Goal: Check status: Check status

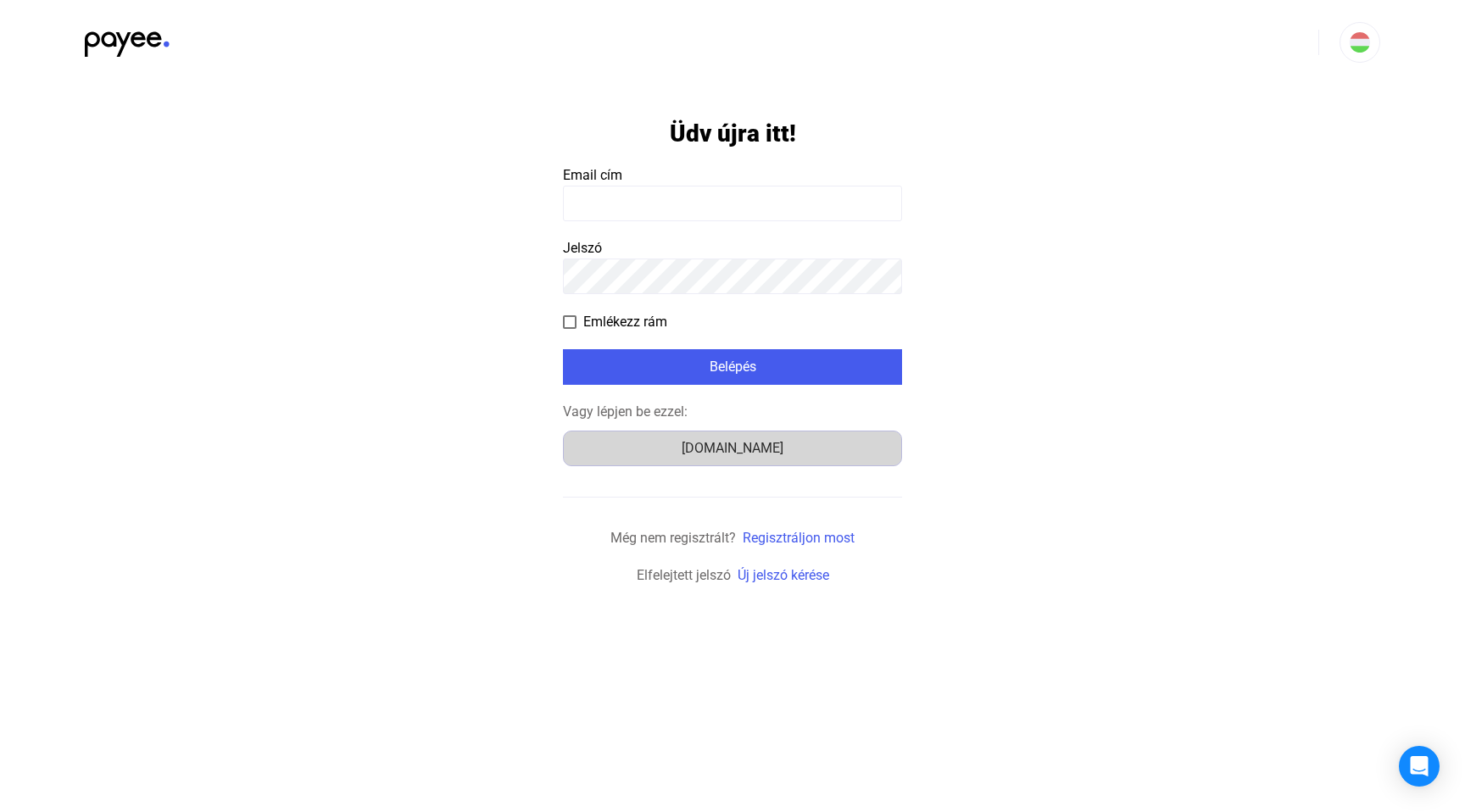
click at [692, 453] on div "[DOMAIN_NAME]" at bounding box center [733, 448] width 327 height 20
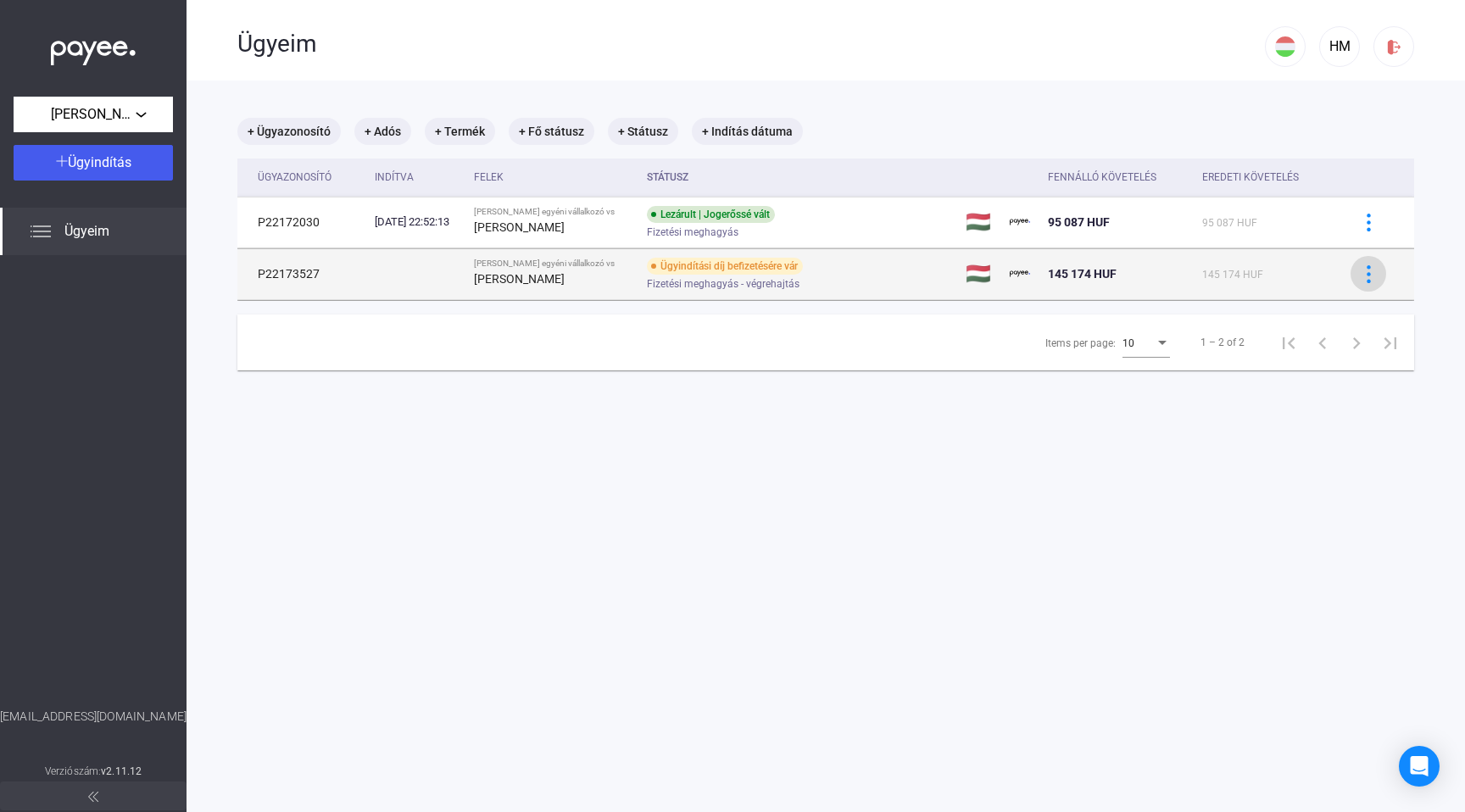
click at [1360, 270] on img at bounding box center [1368, 273] width 18 height 18
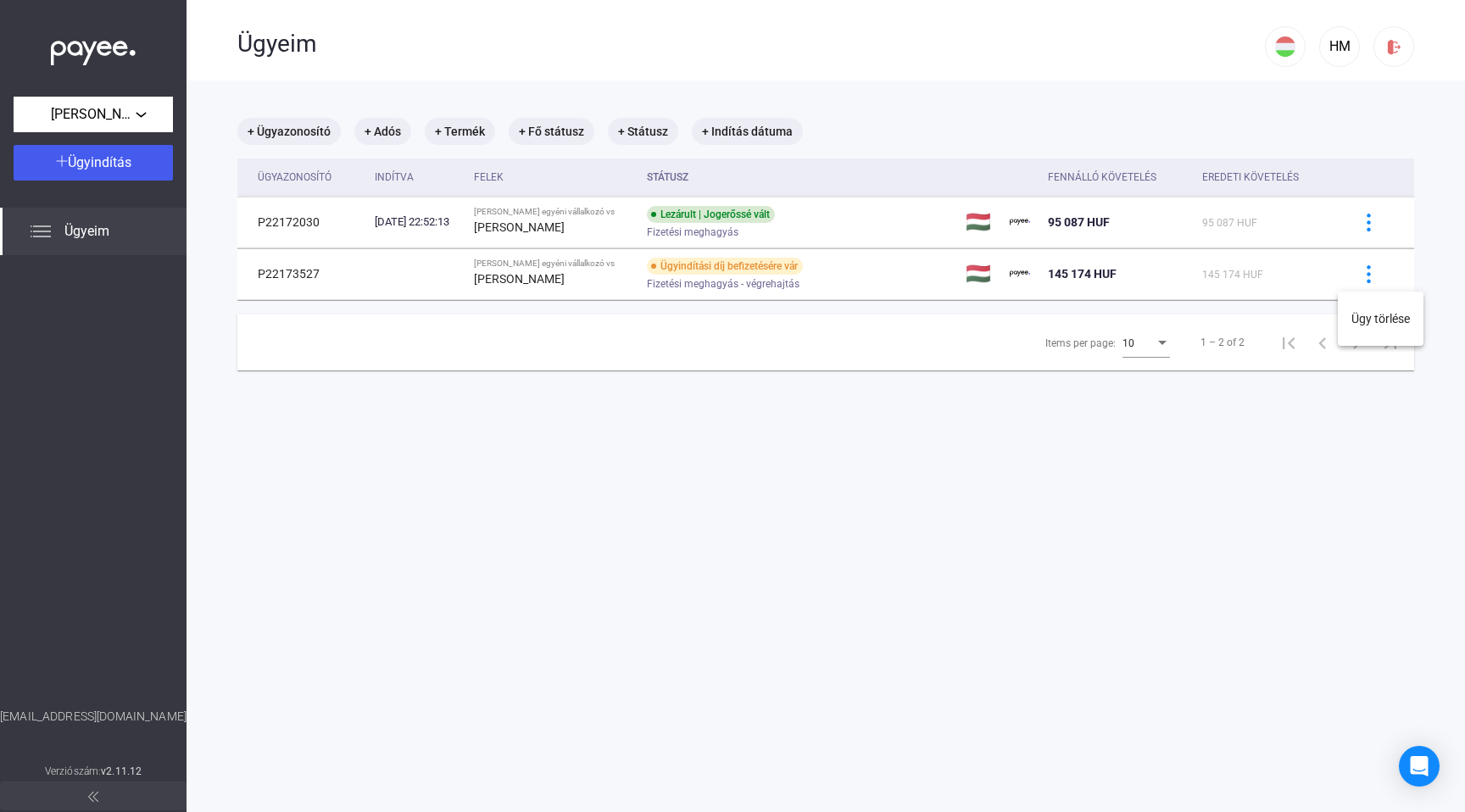
click at [1217, 273] on div at bounding box center [732, 406] width 1465 height 812
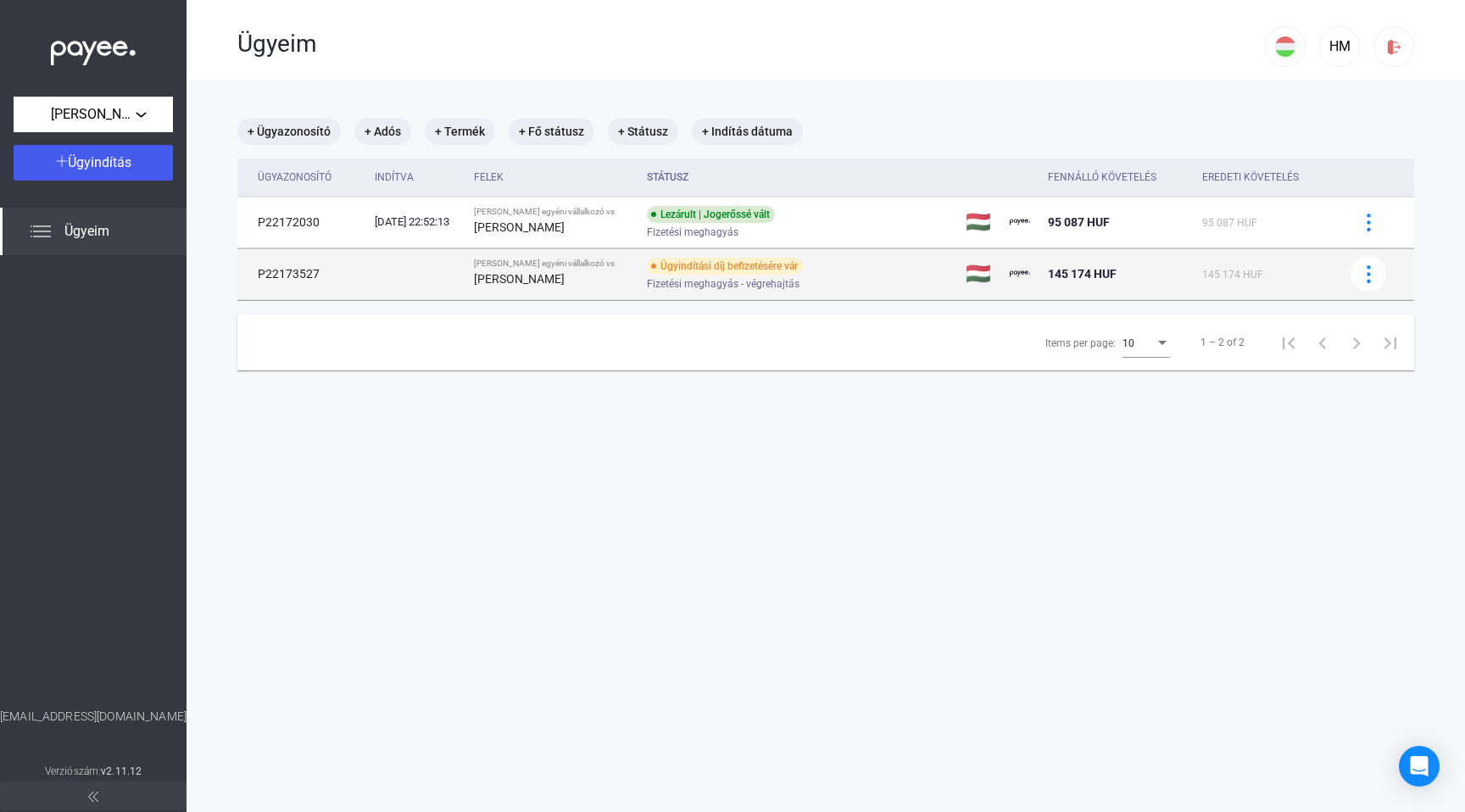
click at [671, 273] on div "Ügyindítási díj befizetésére vár" at bounding box center [725, 266] width 156 height 17
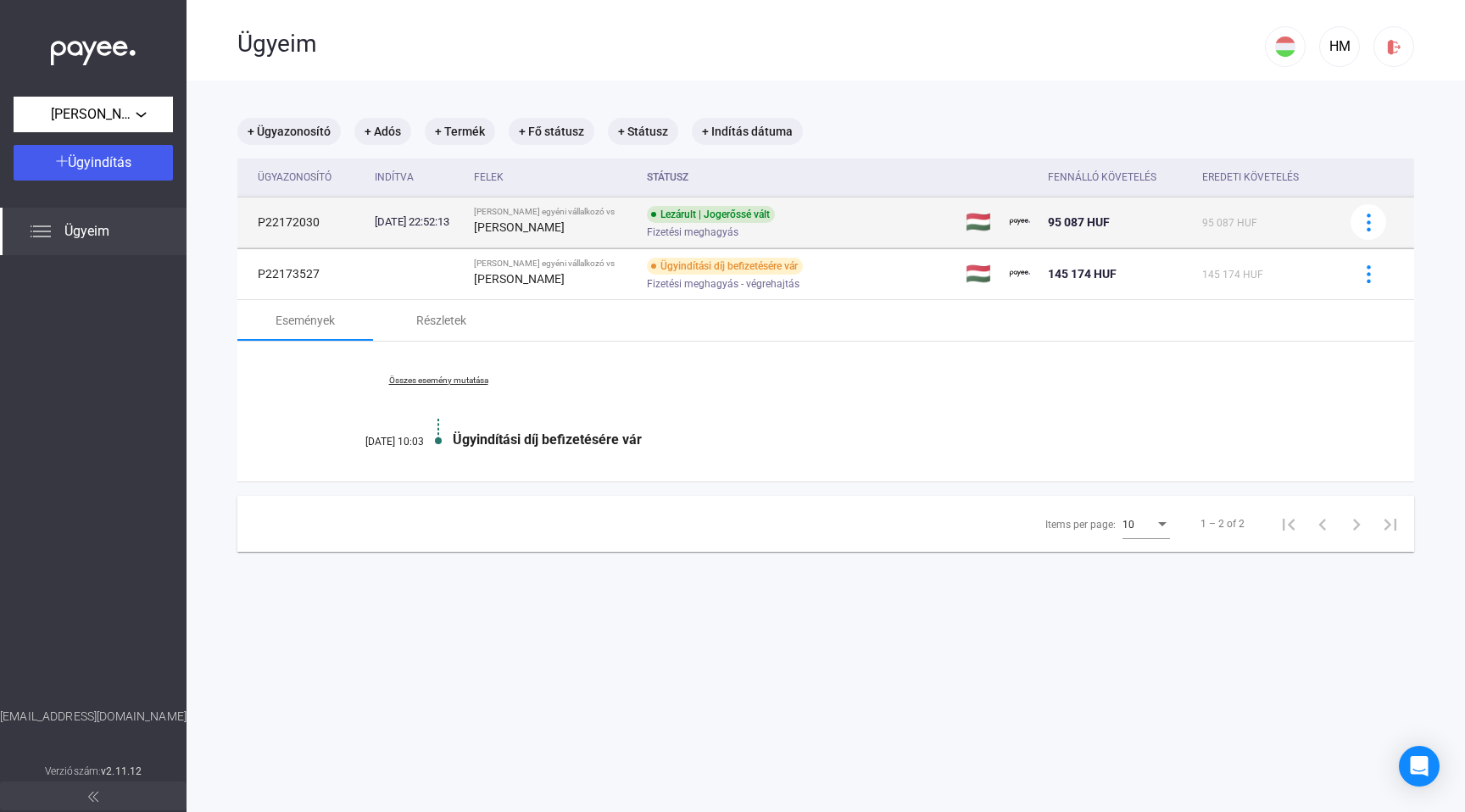
click at [792, 222] on div "Lezárult | Jogerőssé vált Fizetési meghagyás" at bounding box center [781, 222] width 271 height 33
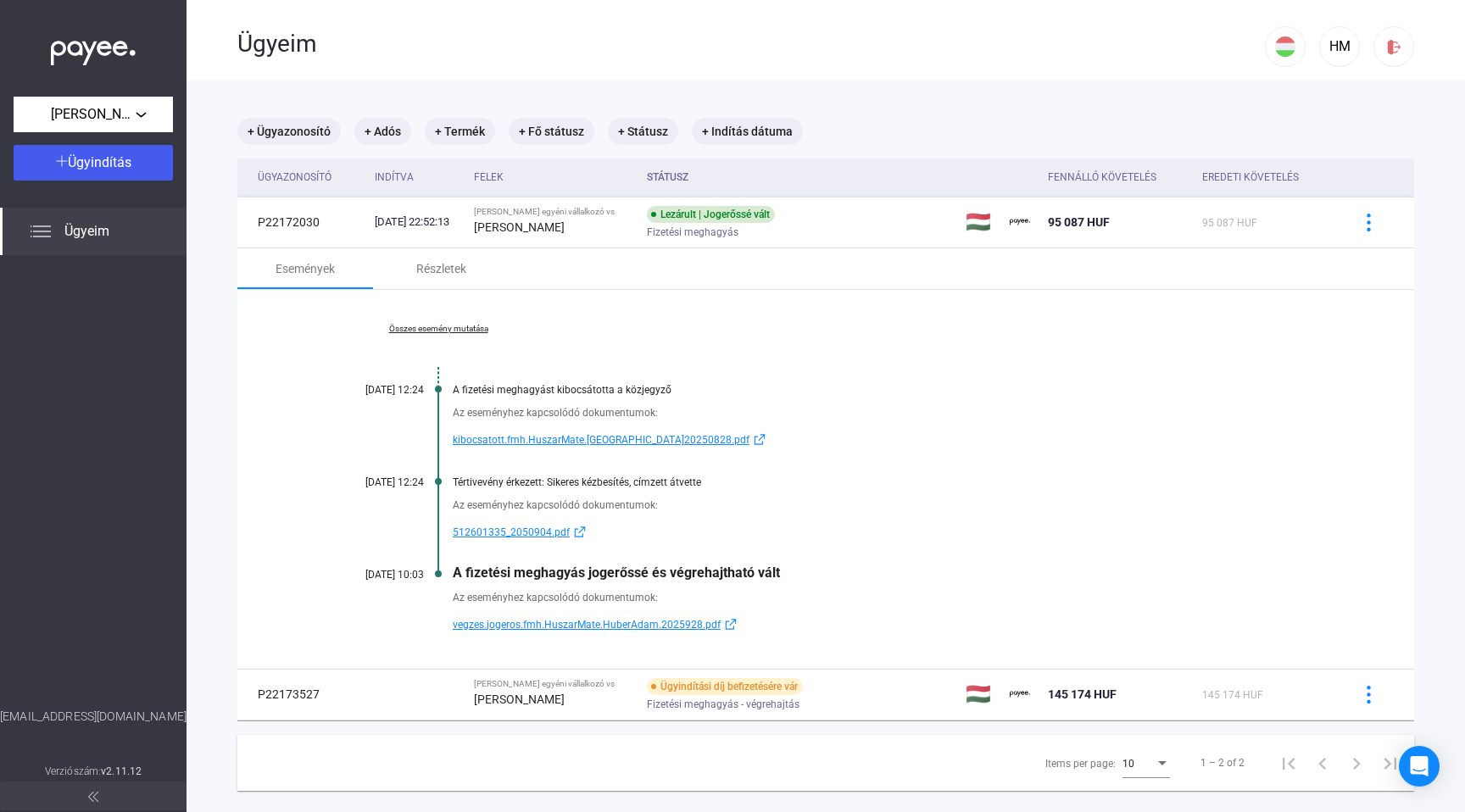
scroll to position [81, 0]
